Goal: Task Accomplishment & Management: Use online tool/utility

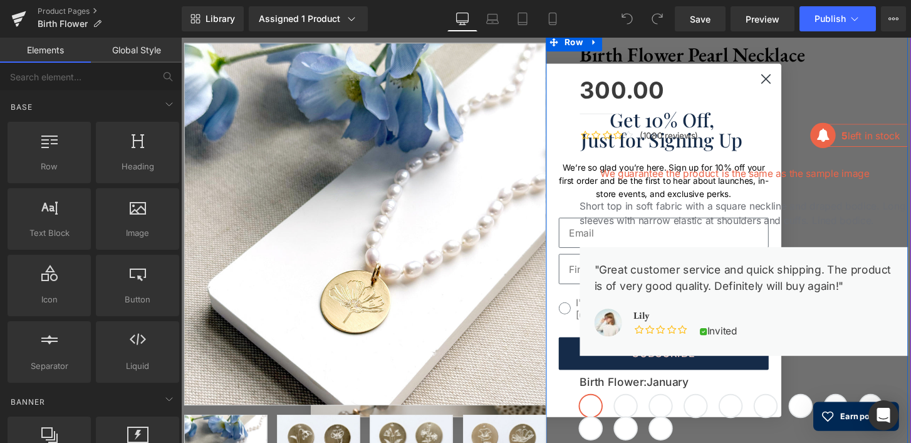
scroll to position [157, 0]
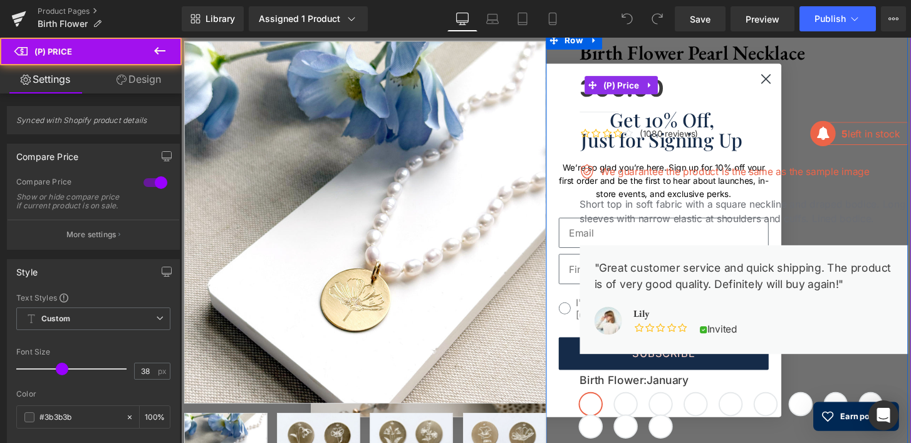
click at [787, 76] on div "300.00 0" at bounding box center [765, 87] width 341 height 43
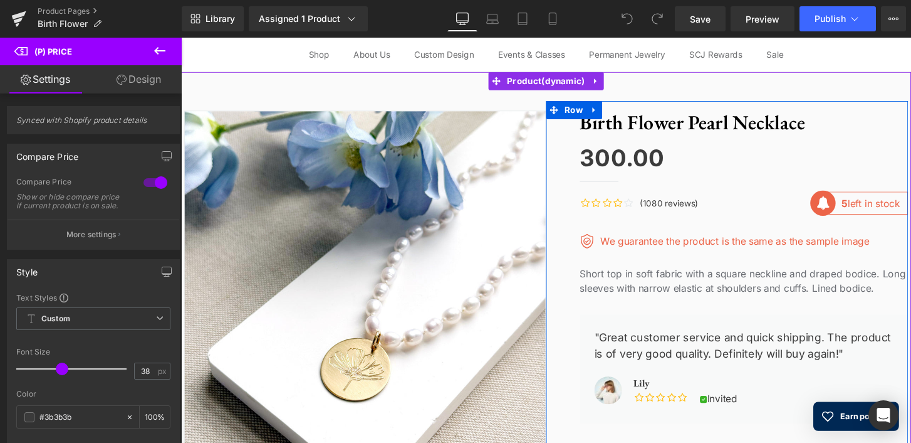
scroll to position [43, 0]
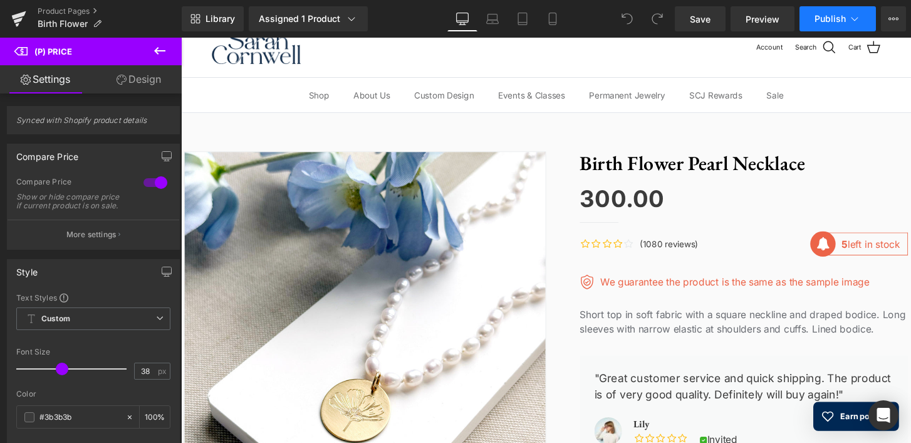
click at [857, 21] on icon at bounding box center [855, 19] width 13 height 13
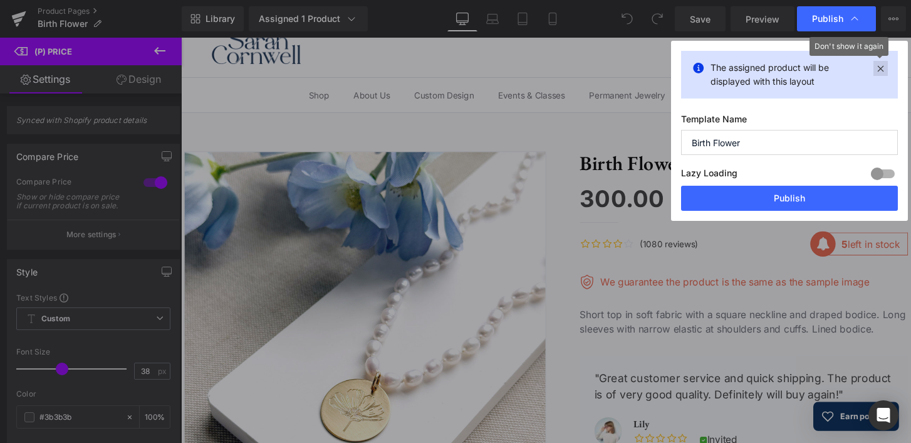
click at [881, 69] on icon at bounding box center [881, 68] width 14 height 15
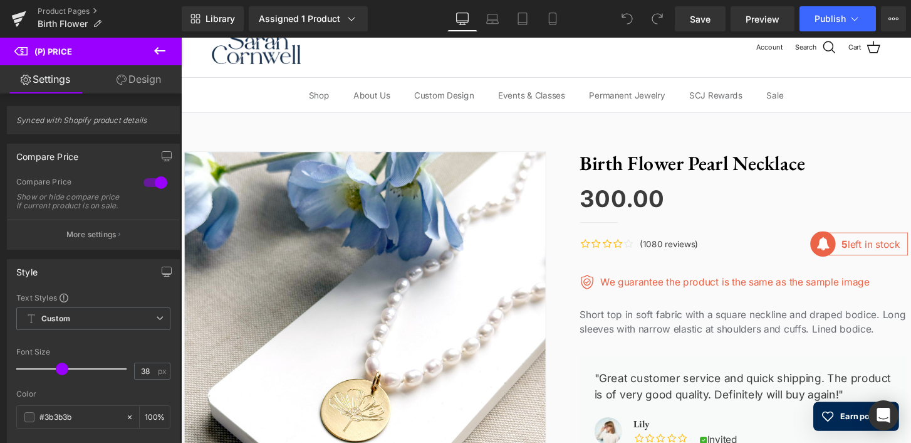
click at [144, 81] on link "Design" at bounding box center [138, 79] width 91 height 28
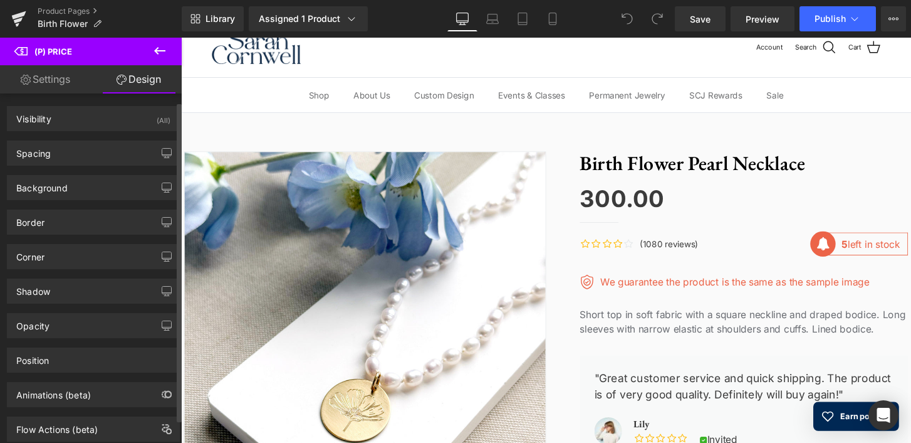
scroll to position [34, 0]
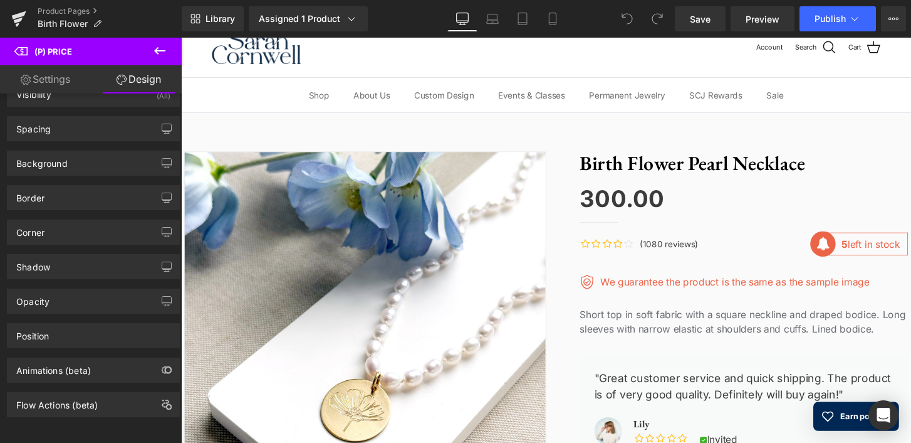
click at [49, 78] on link "Settings" at bounding box center [45, 79] width 91 height 28
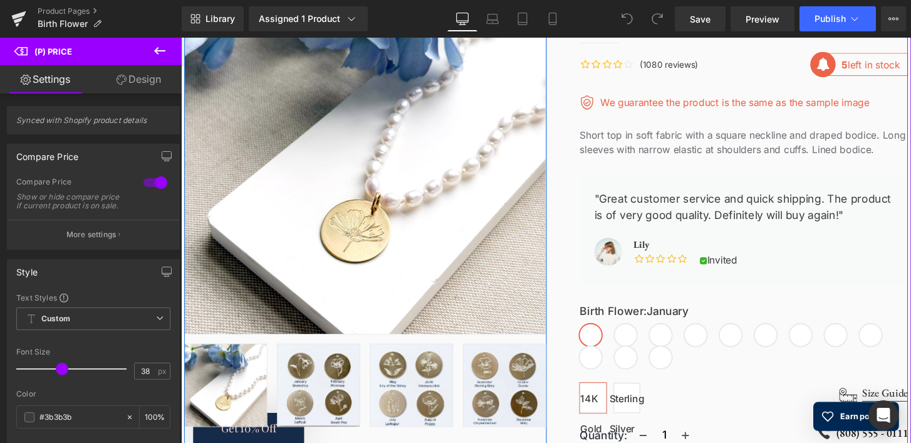
scroll to position [234, 0]
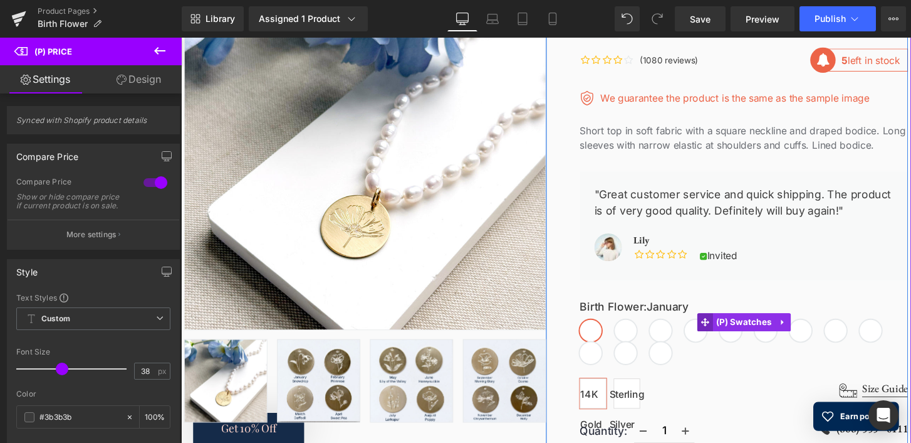
click at [718, 334] on span at bounding box center [726, 332] width 16 height 19
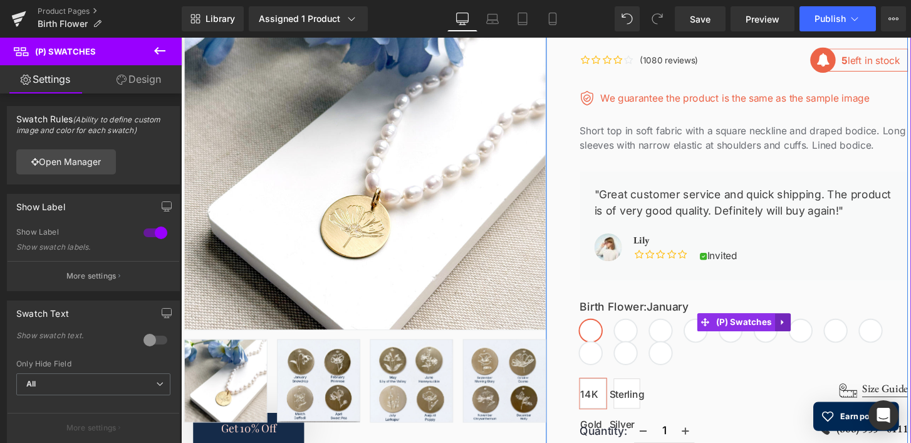
click at [806, 333] on link at bounding box center [806, 332] width 16 height 19
click at [780, 303] on div "Birth Flower : January January February March April May June July August Septem…" at bounding box center [765, 333] width 341 height 87
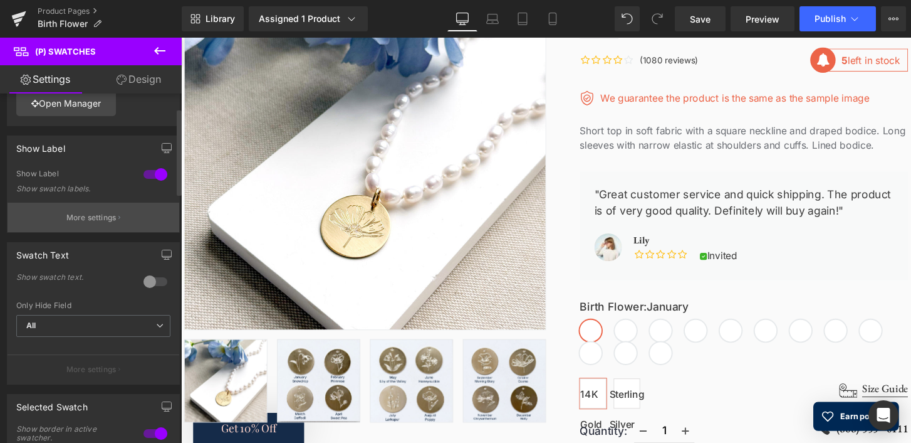
scroll to position [0, 0]
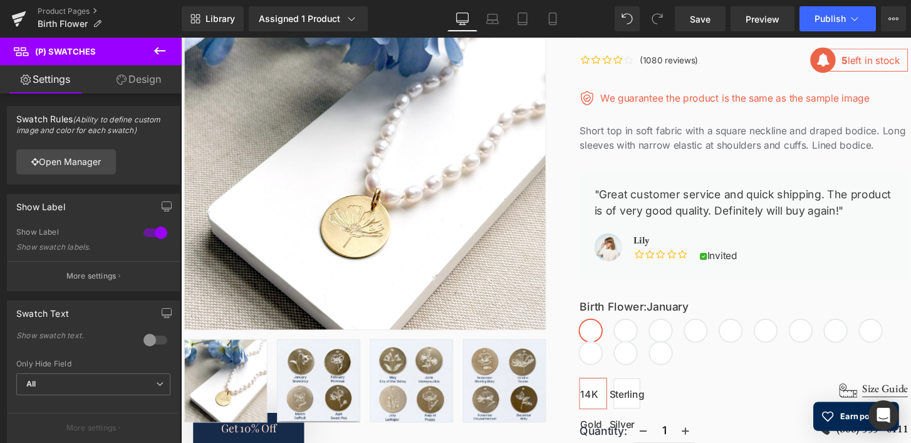
click at [161, 48] on icon at bounding box center [159, 50] width 15 height 15
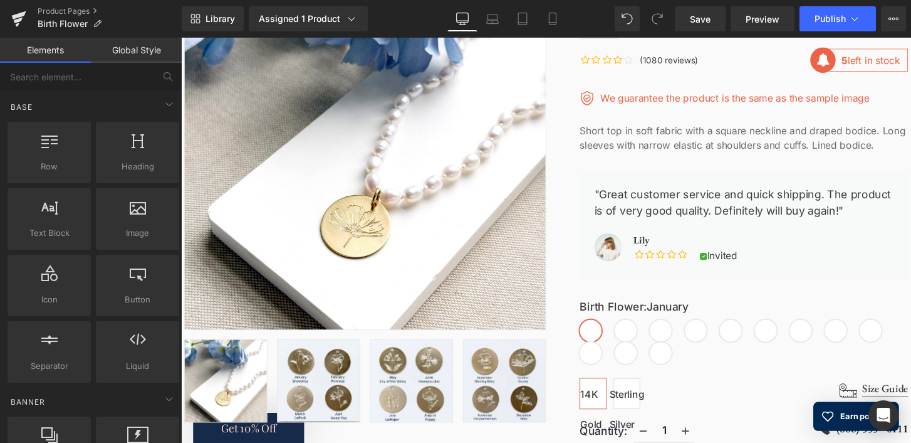
click at [40, 49] on link "Elements" at bounding box center [45, 50] width 91 height 25
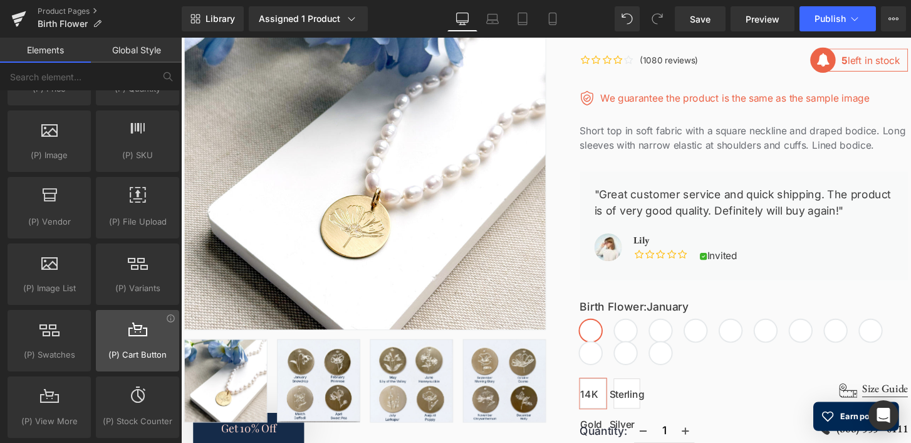
scroll to position [1297, 0]
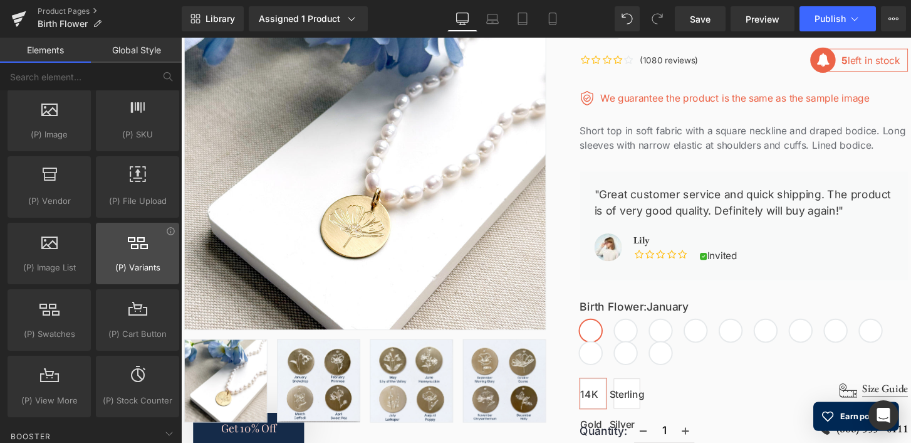
click at [142, 258] on div at bounding box center [138, 247] width 76 height 28
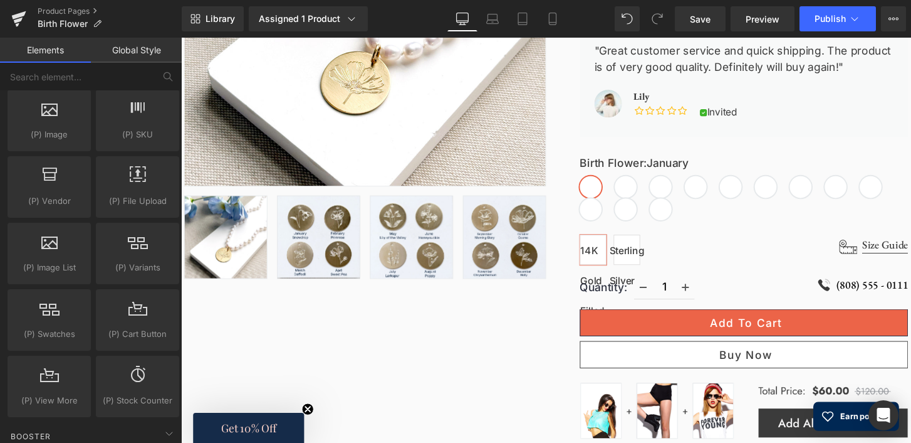
scroll to position [379, 0]
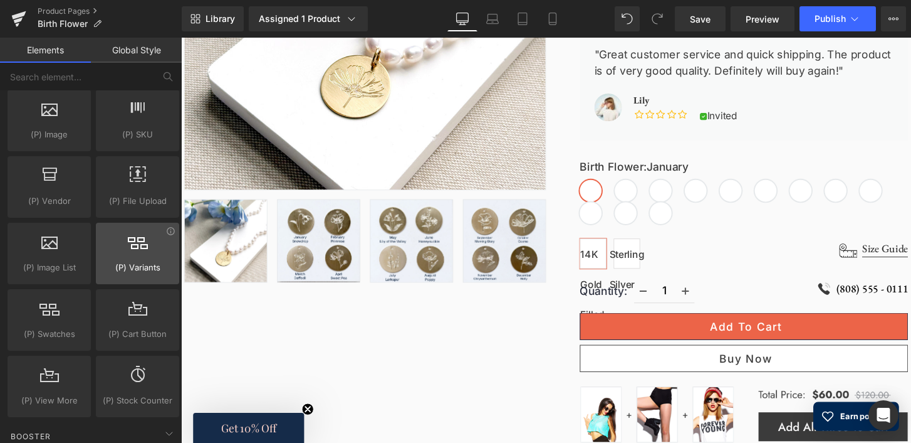
click at [127, 256] on div at bounding box center [138, 247] width 76 height 28
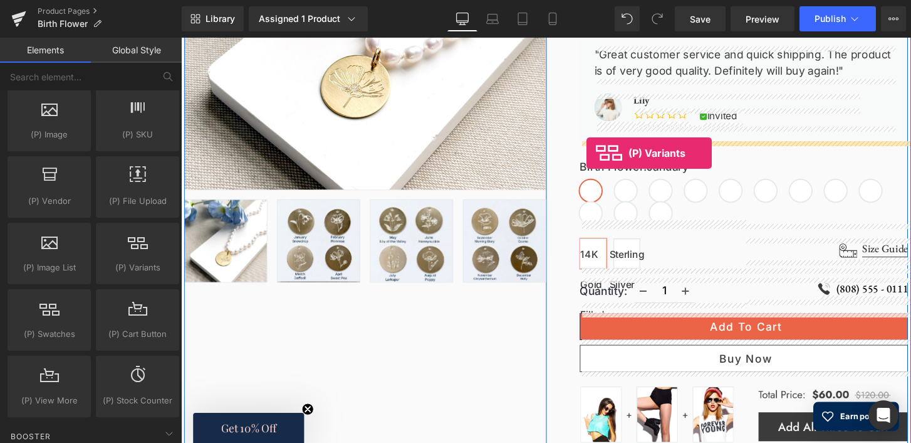
drag, startPoint x: 308, startPoint y: 293, endPoint x: 602, endPoint y: 157, distance: 323.9
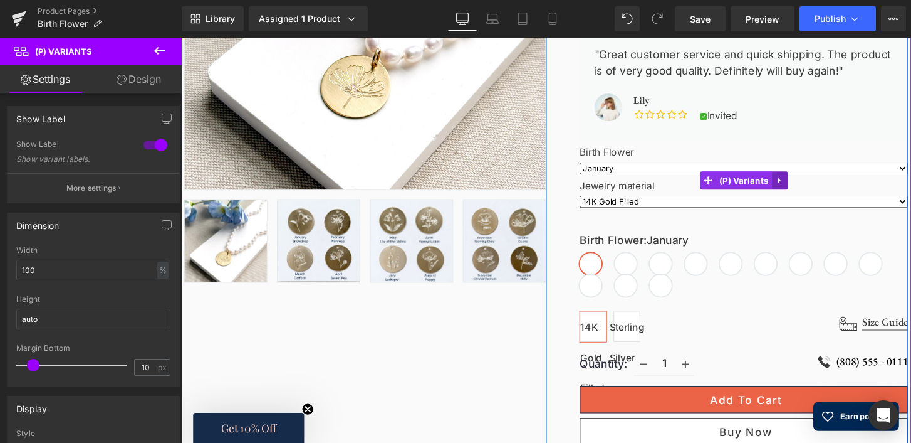
click at [802, 184] on link at bounding box center [803, 186] width 16 height 19
click at [644, 179] on select "January February March April May June July August September October November De…" at bounding box center [765, 173] width 341 height 13
click at [664, 208] on select "14K Gold Filled Sterling Silver" at bounding box center [765, 208] width 341 height 13
click at [595, 202] on select "14K Gold Filled Sterling Silver" at bounding box center [765, 208] width 341 height 13
click at [665, 173] on select "January February March April May June July August September October November De…" at bounding box center [765, 173] width 341 height 13
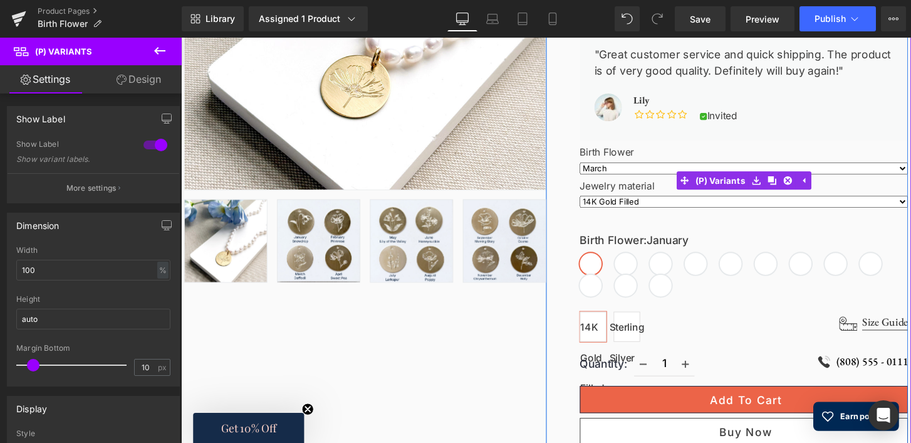
click at [595, 167] on select "January February March April May June July August September October November De…" at bounding box center [765, 173] width 341 height 13
click at [755, 186] on span "(P) Variants" at bounding box center [742, 186] width 58 height 19
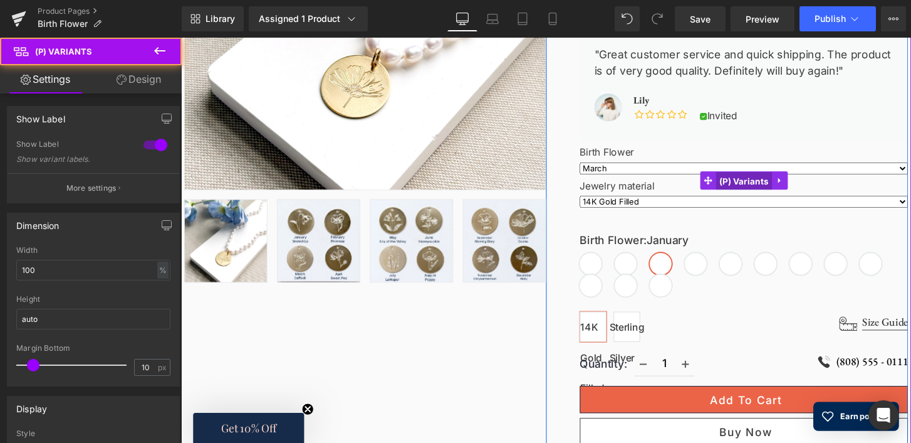
click at [755, 186] on span "(P) Variants" at bounding box center [766, 186] width 58 height 19
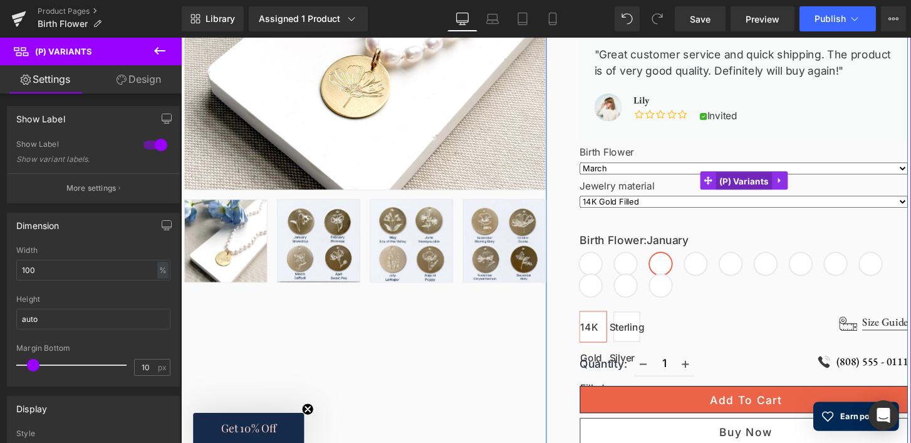
click at [770, 186] on span "(P) Variants" at bounding box center [766, 186] width 58 height 19
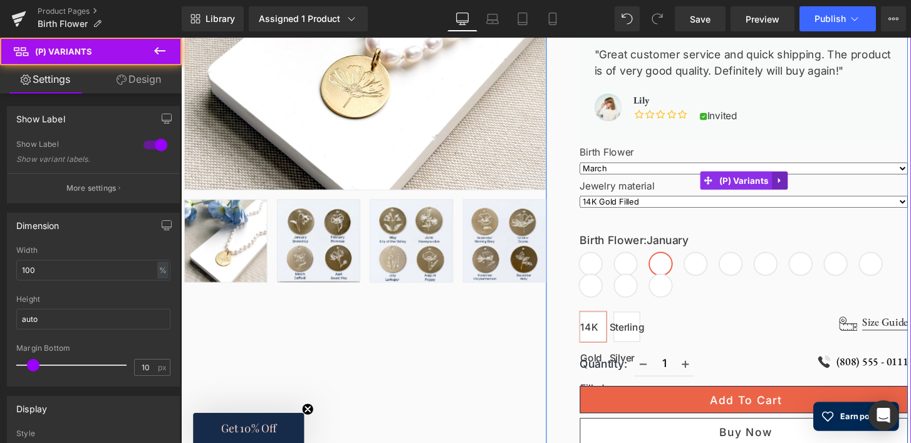
click at [800, 184] on link at bounding box center [803, 186] width 16 height 19
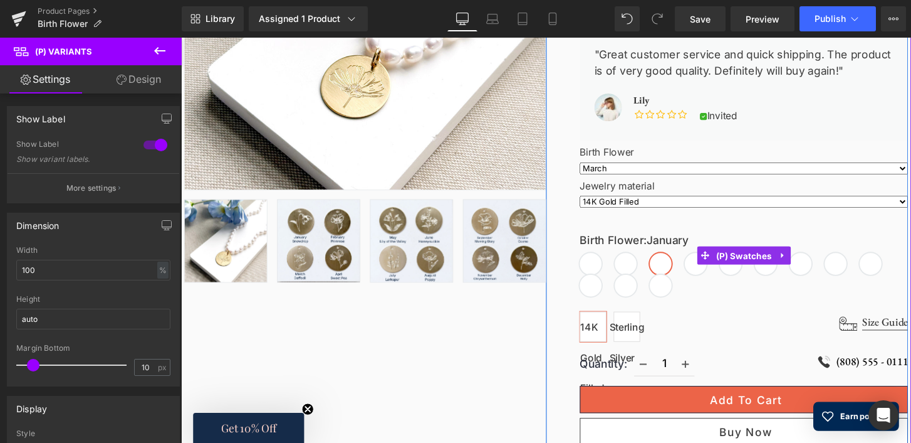
click at [715, 271] on div "Birth Flower : January January February March April May June July August Septem…" at bounding box center [765, 264] width 341 height 87
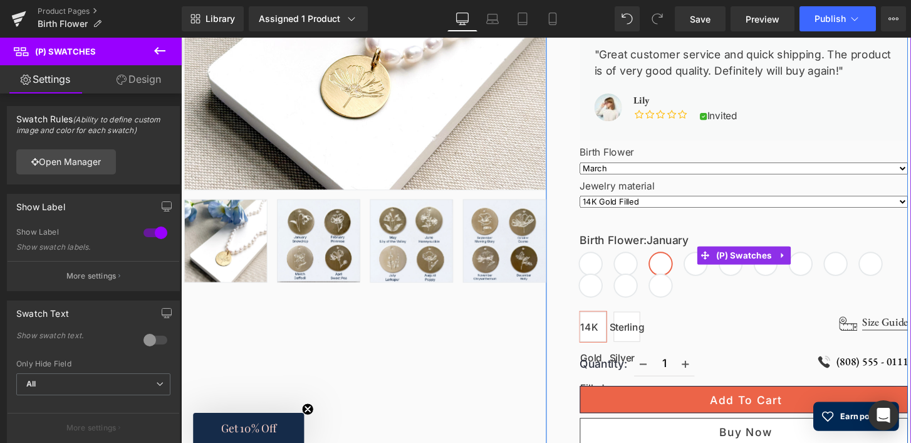
click at [641, 270] on span "February" at bounding box center [643, 272] width 23 height 23
click at [604, 268] on span "January" at bounding box center [606, 272] width 23 height 23
click at [679, 266] on span "March" at bounding box center [679, 272] width 23 height 23
select select "March"
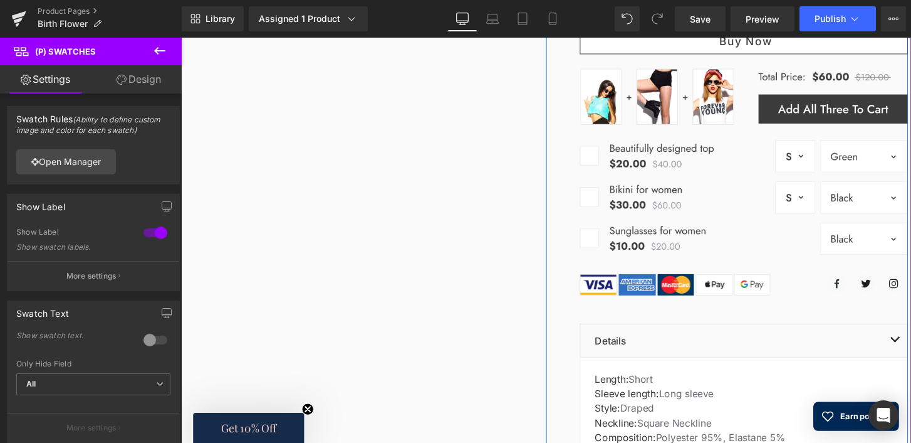
scroll to position [786, 0]
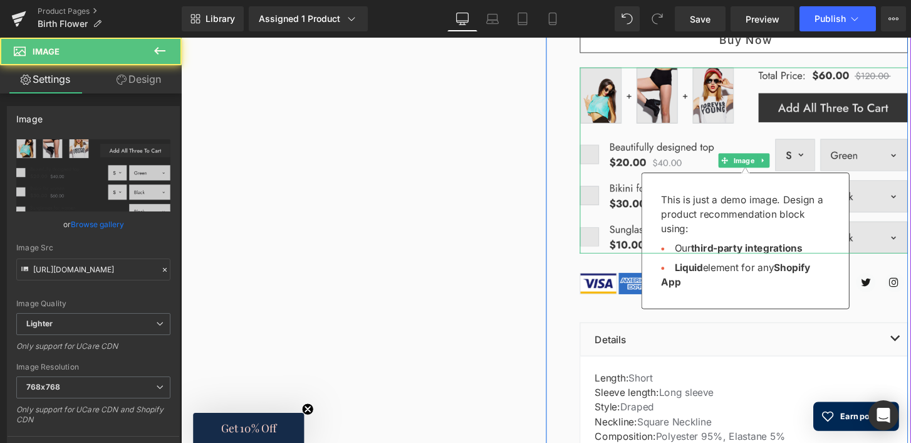
click at [911, 246] on img at bounding box center [765, 164] width 341 height 193
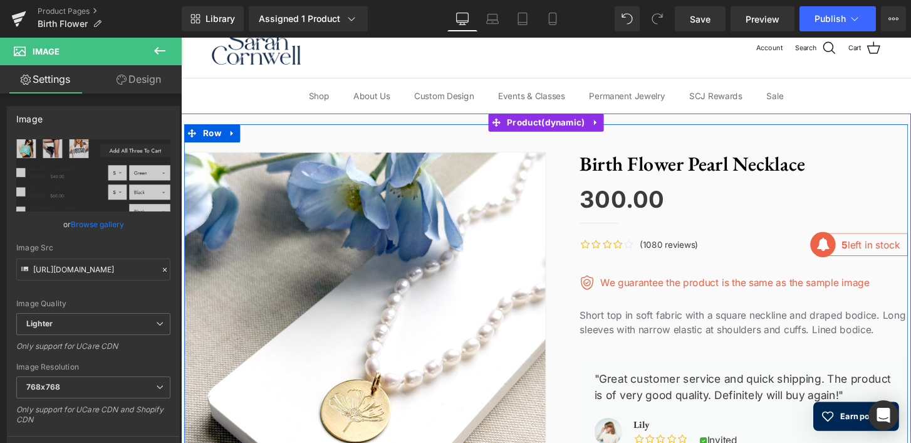
scroll to position [39, 0]
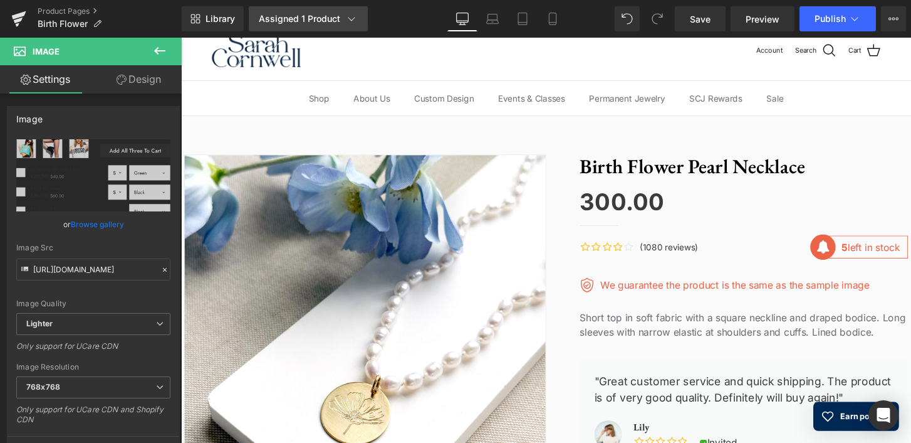
click at [352, 21] on icon at bounding box center [351, 19] width 13 height 13
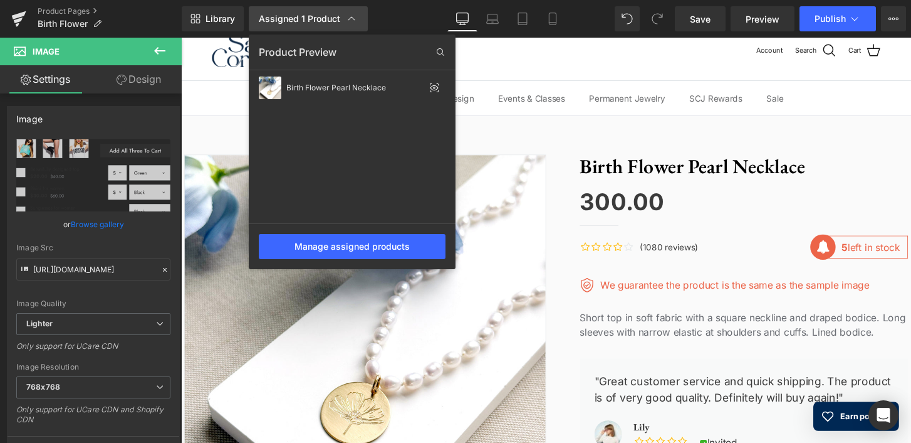
click at [352, 21] on icon at bounding box center [351, 19] width 13 height 13
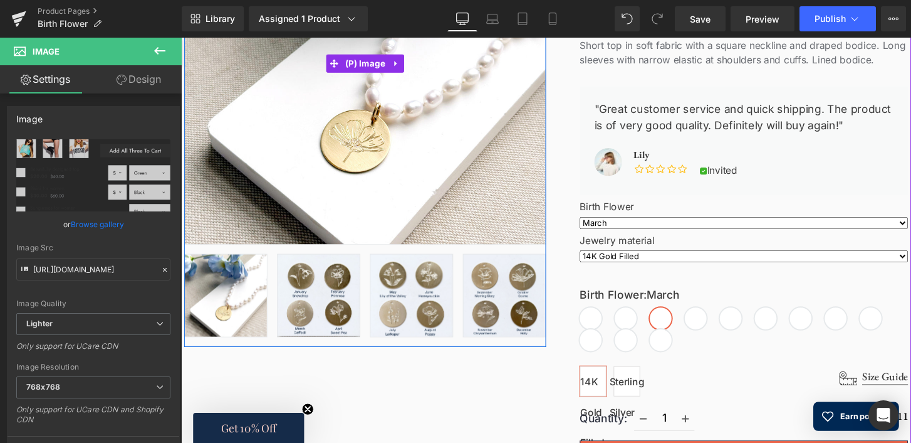
scroll to position [344, 0]
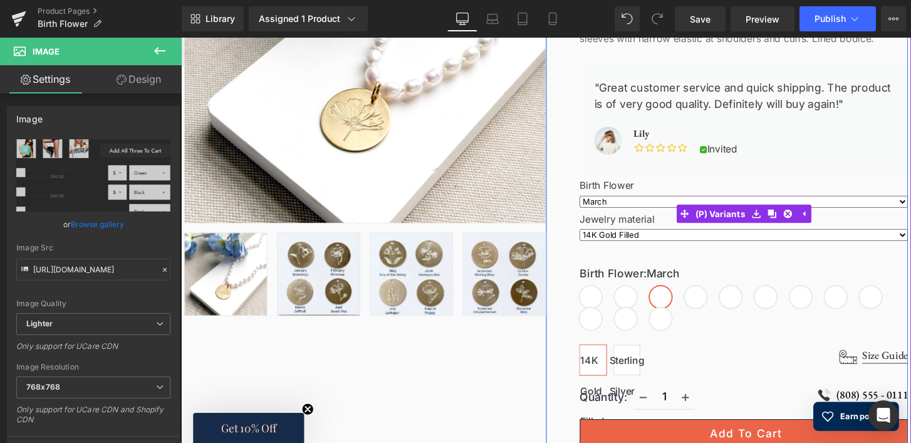
click at [632, 207] on select "January February March April May June July August September October November De…" at bounding box center [765, 208] width 341 height 13
click at [595, 202] on select "January February March April May June July August September October November De…" at bounding box center [765, 208] width 341 height 13
